Goal: Transaction & Acquisition: Book appointment/travel/reservation

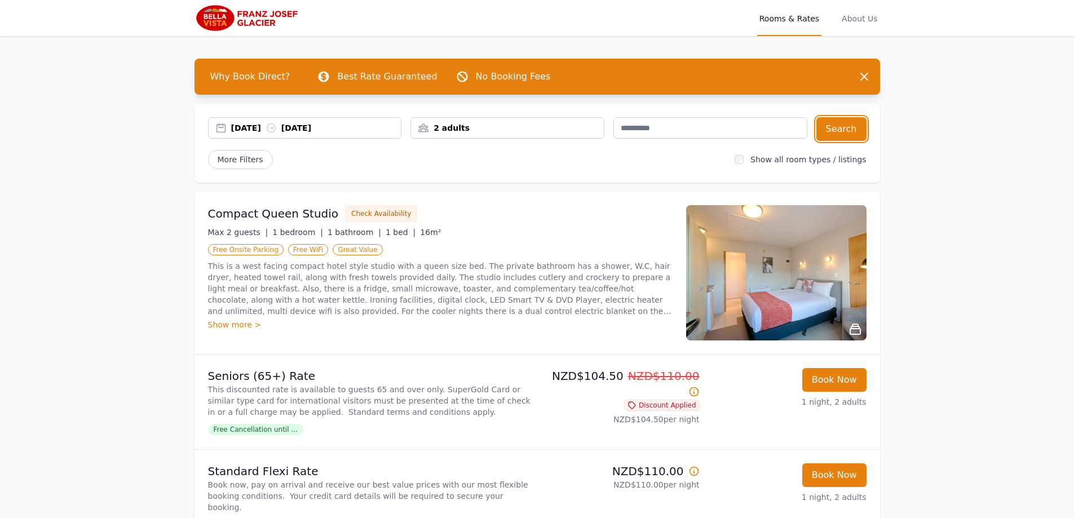
click at [322, 129] on div "[DATE] [DATE]" at bounding box center [316, 127] width 170 height 11
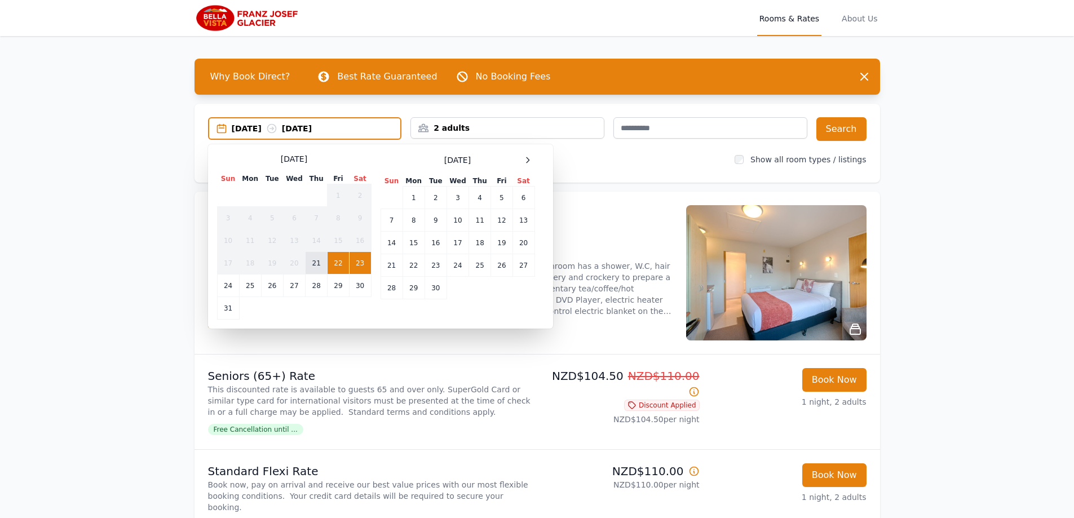
click at [321, 263] on td "21" at bounding box center [317, 263] width 22 height 23
click at [336, 260] on td "22" at bounding box center [338, 263] width 21 height 23
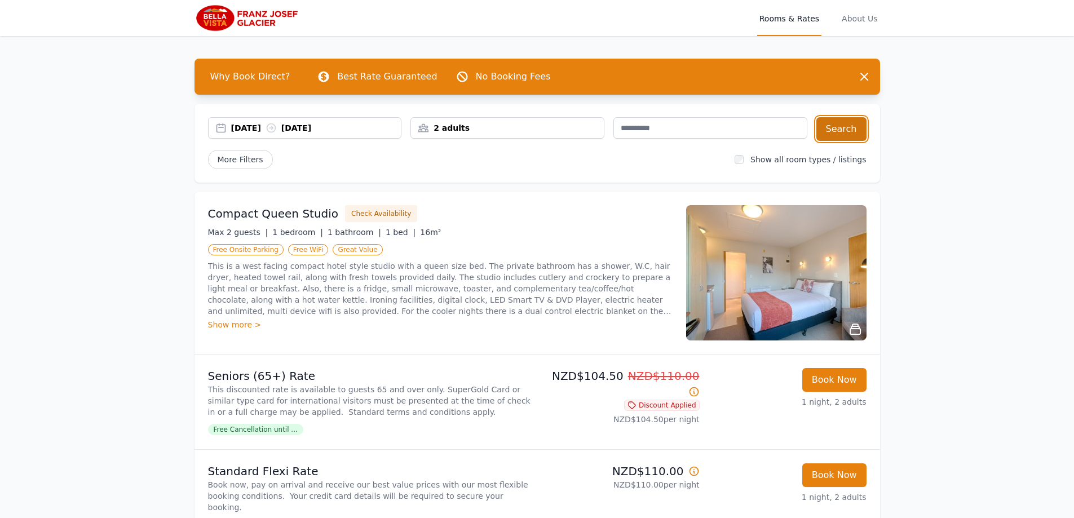
click at [837, 129] on button "Search" at bounding box center [841, 129] width 50 height 24
click at [363, 129] on div "[DATE] [DATE]" at bounding box center [316, 127] width 170 height 11
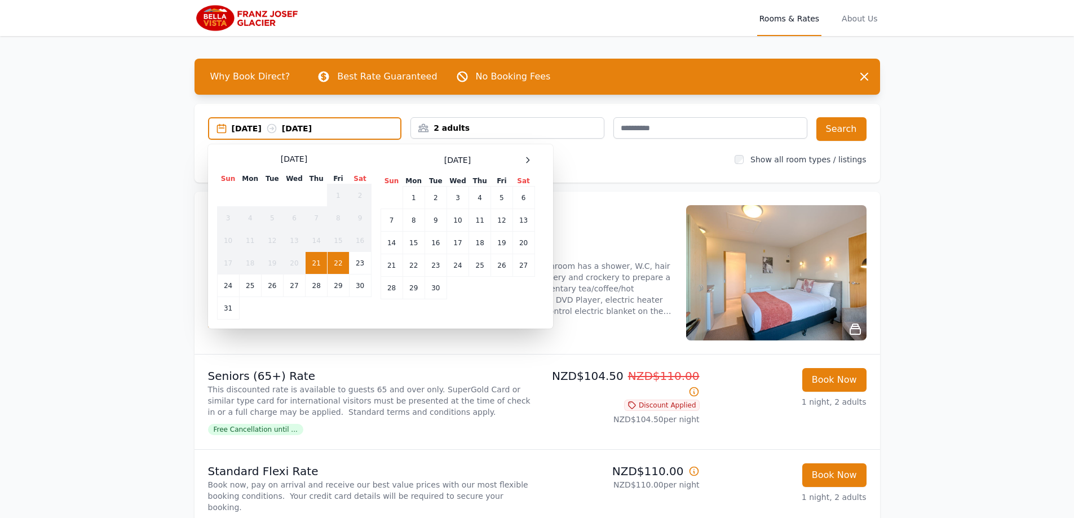
click at [333, 263] on td "22" at bounding box center [338, 263] width 21 height 23
click at [355, 259] on td "23" at bounding box center [360, 263] width 22 height 23
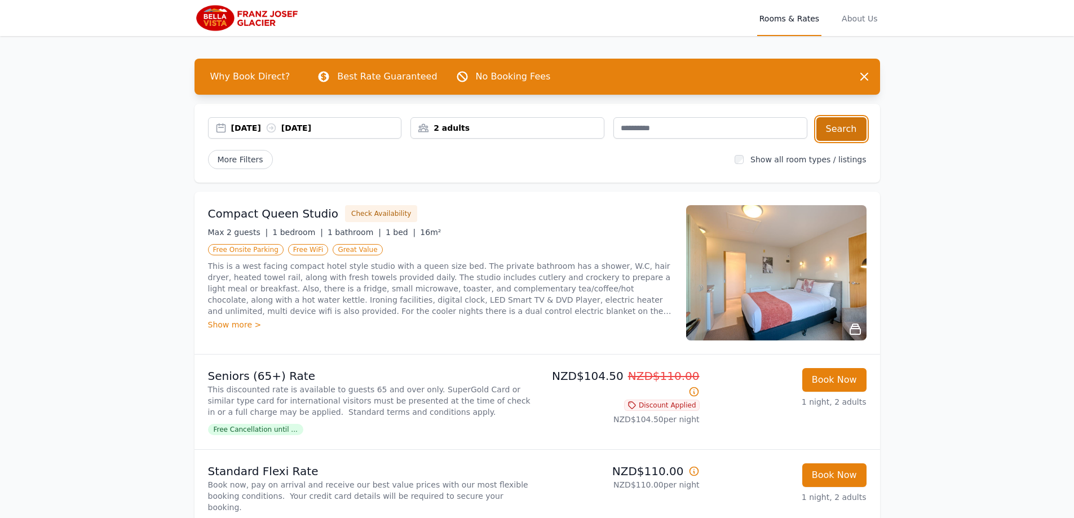
click at [846, 126] on button "Search" at bounding box center [841, 129] width 50 height 24
click at [313, 123] on div "[DATE] [DATE]" at bounding box center [316, 127] width 170 height 11
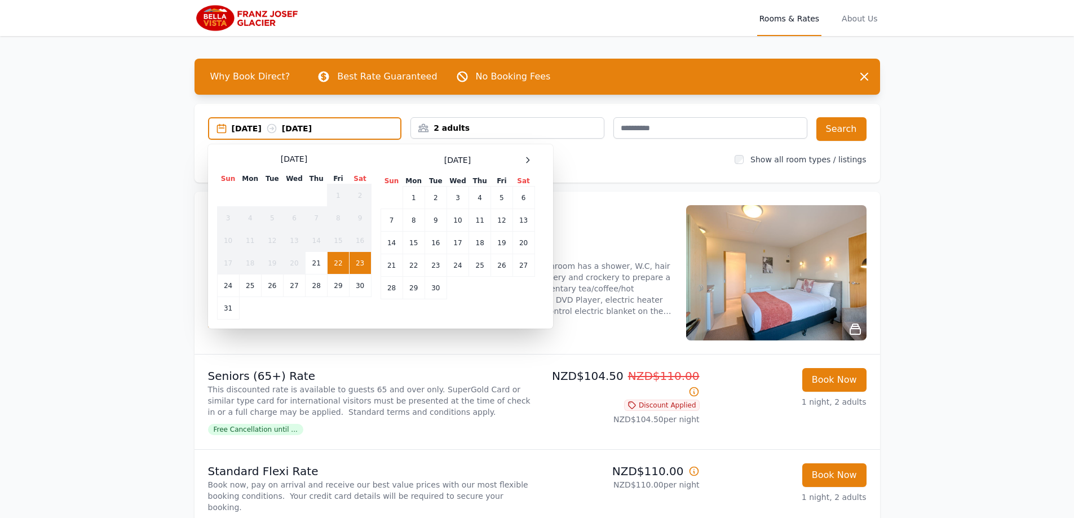
click at [361, 263] on td "23" at bounding box center [360, 263] width 22 height 23
click at [226, 287] on td "24" at bounding box center [228, 286] width 22 height 23
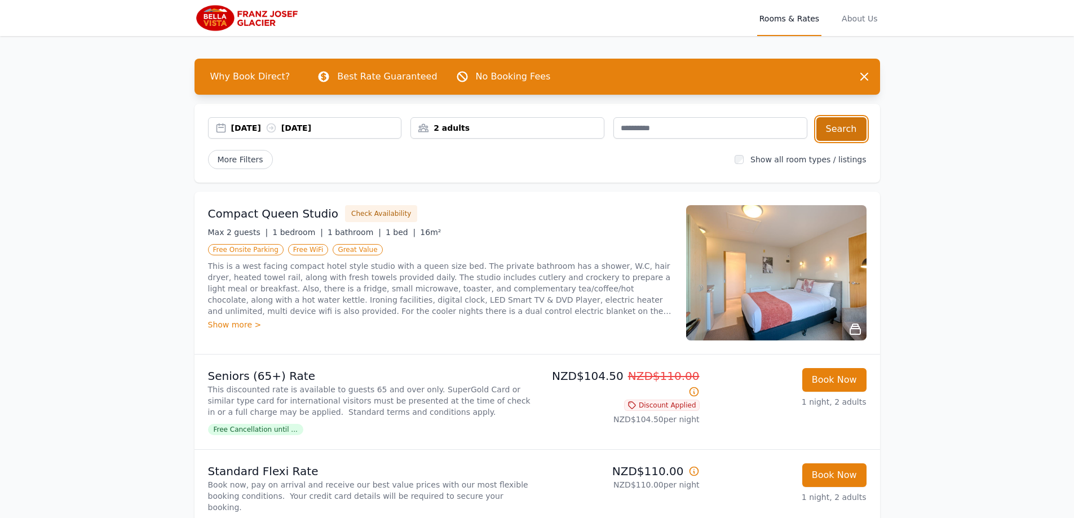
click at [846, 125] on button "Search" at bounding box center [841, 129] width 50 height 24
